Goal: Task Accomplishment & Management: Complete application form

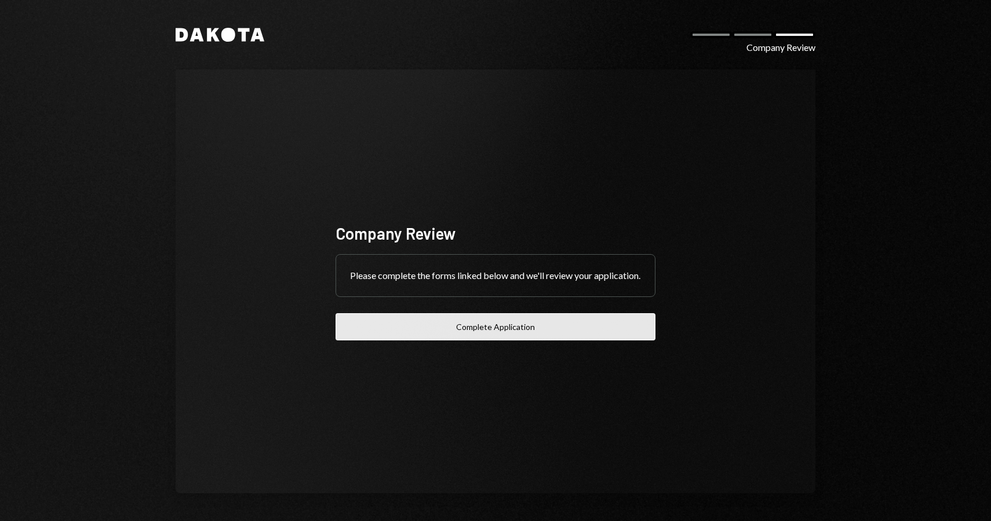
click at [475, 334] on button "Complete Application" at bounding box center [495, 326] width 320 height 27
click at [440, 321] on button "Complete Application" at bounding box center [495, 326] width 320 height 27
click at [234, 25] on div "Dakota Company Review Company Review Please complete the forms linked below and…" at bounding box center [495, 260] width 695 height 521
click at [230, 36] on icon at bounding box center [228, 35] width 14 height 14
click at [492, 341] on button "Complete Application" at bounding box center [495, 326] width 320 height 27
